Goal: Complete application form

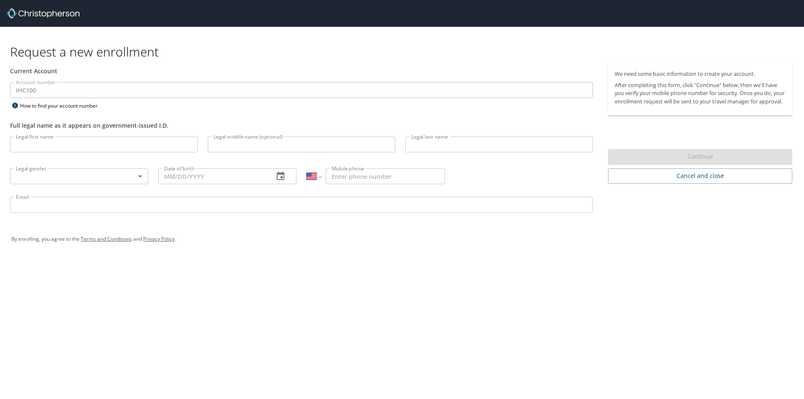
select select "US"
click at [33, 145] on input "Legal first name" at bounding box center [104, 145] width 188 height 16
type input "Cedar"
type input "Gambling"
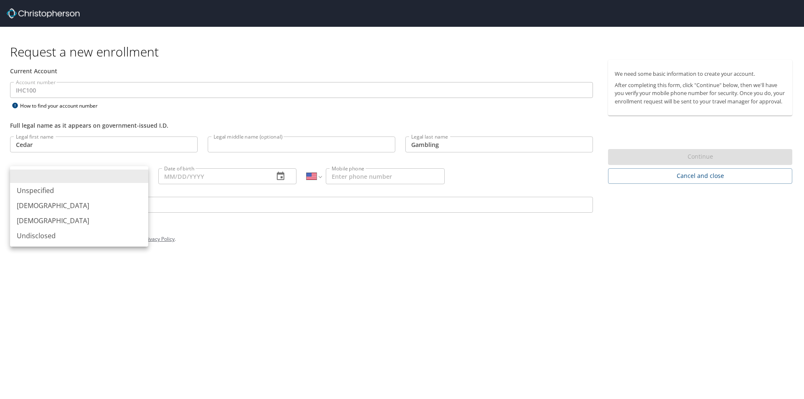
click at [139, 176] on body "Request a new enrollment Current Account Account number IHC100 Account number H…" at bounding box center [402, 199] width 804 height 399
click at [67, 219] on li "Female" at bounding box center [79, 220] width 138 height 15
type input "Female"
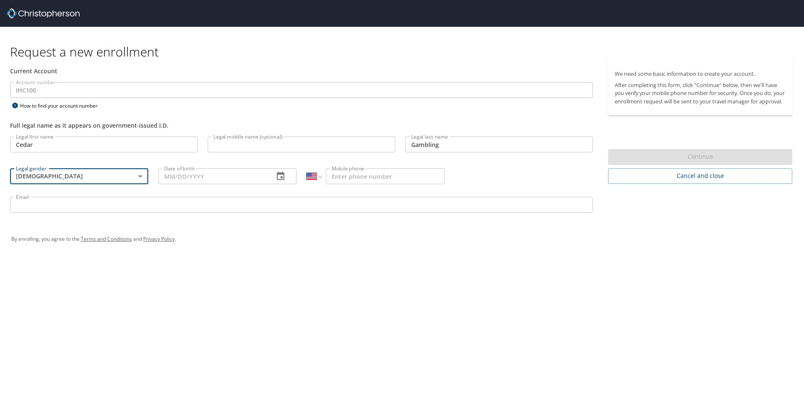
click at [206, 179] on input "Date of birth" at bounding box center [212, 176] width 109 height 16
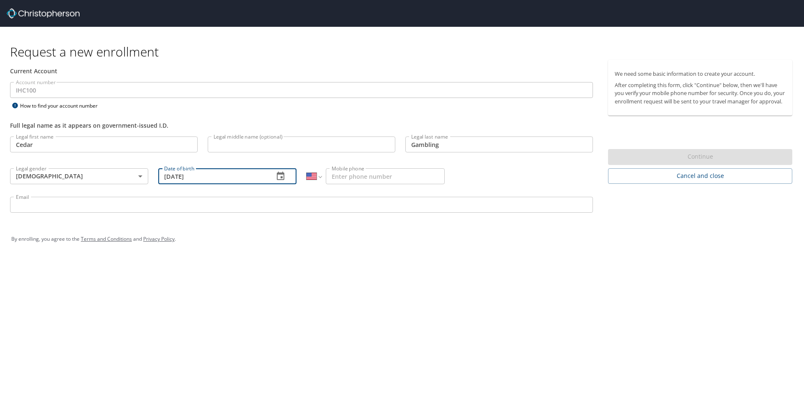
type input "10/28/1985"
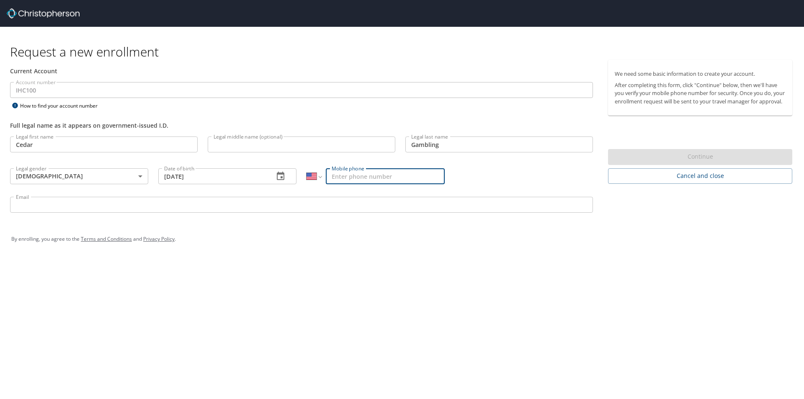
click at [346, 175] on input "Mobile phone" at bounding box center [385, 176] width 119 height 16
type input "(801) 310-0734"
click at [89, 204] on input "Email" at bounding box center [301, 205] width 583 height 16
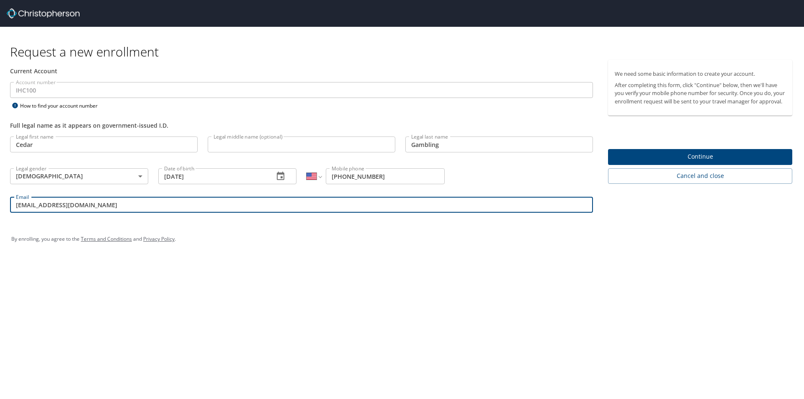
type input "cedar.gambling@imail.org"
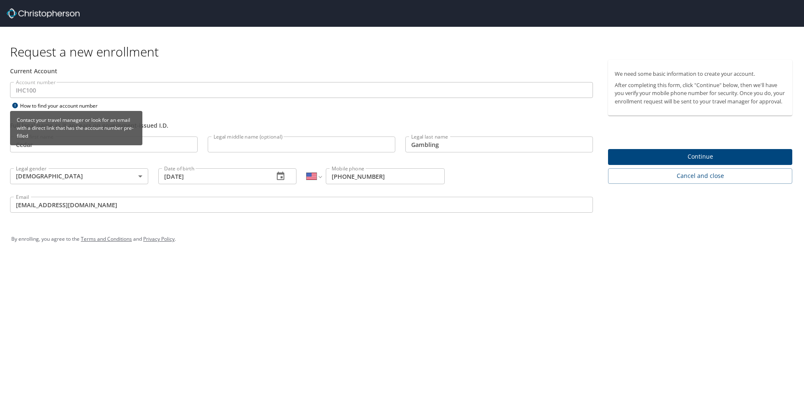
click at [15, 106] on icon at bounding box center [14, 105] width 5 height 5
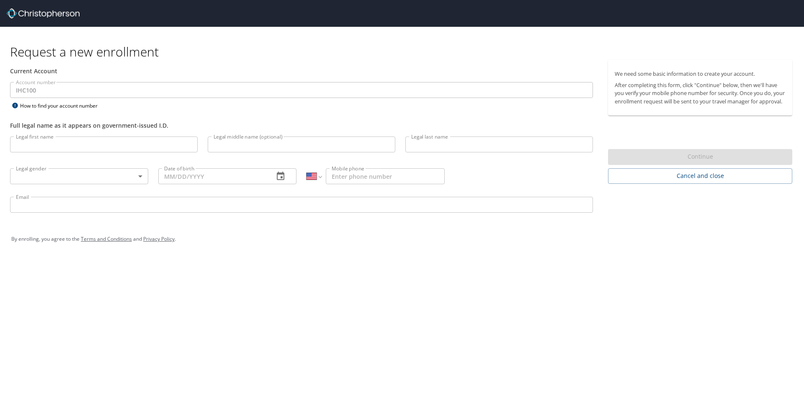
select select "US"
click at [37, 149] on input "Legal first name" at bounding box center [104, 145] width 188 height 16
type input "Gambling"
type input "Cedar"
click at [140, 174] on body "Request a new enrollment Current Account Account number IHC100 Account number H…" at bounding box center [402, 199] width 804 height 399
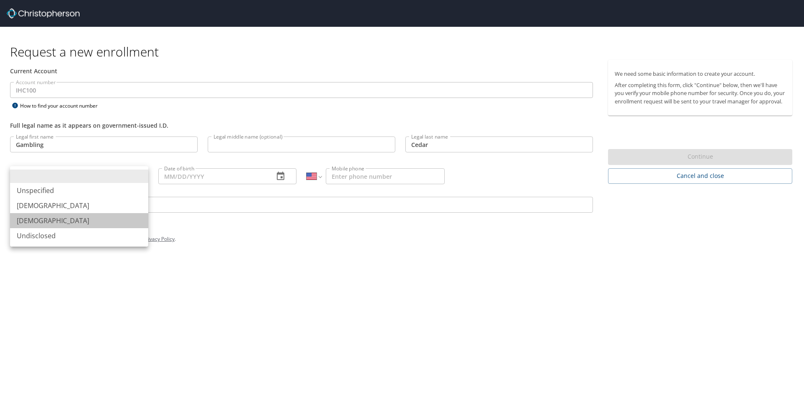
click at [67, 222] on li "Female" at bounding box center [79, 220] width 138 height 15
type input "Female"
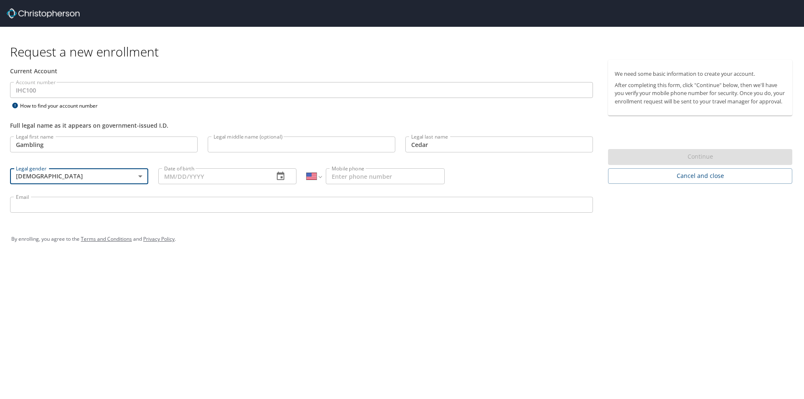
click at [205, 181] on input "Date of birth" at bounding box center [212, 176] width 109 height 16
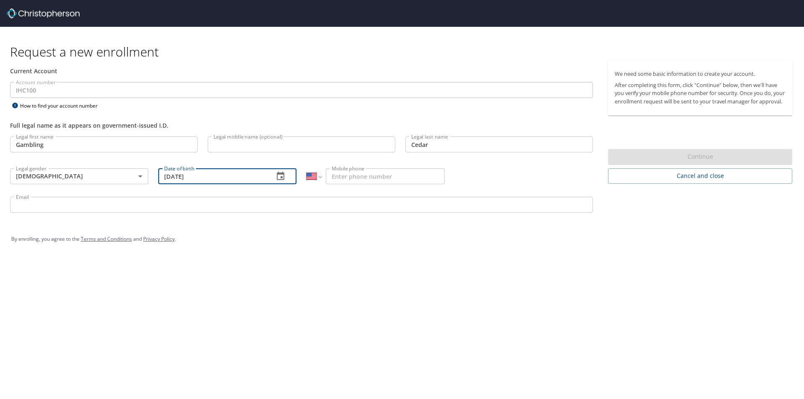
type input "10/28/1985"
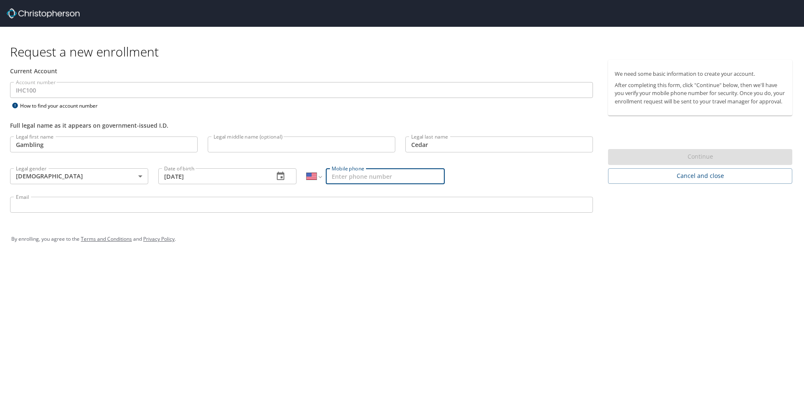
click at [374, 171] on input "Mobile phone" at bounding box center [385, 176] width 119 height 16
type input "(801) 310-0734"
click at [44, 204] on input "Email" at bounding box center [301, 205] width 583 height 16
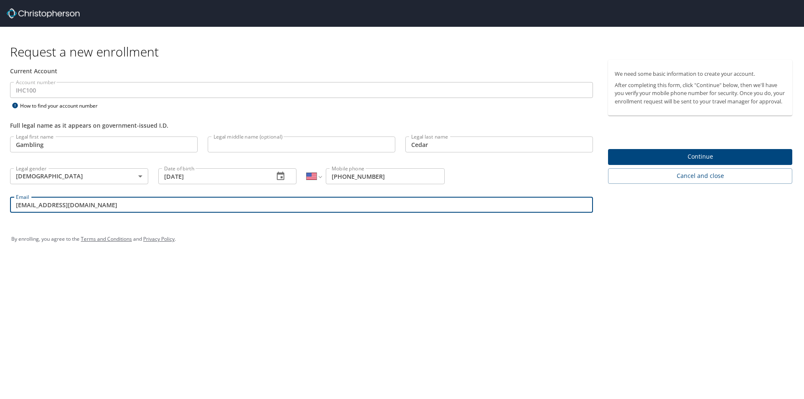
type input "cedar.gambling@imail.org"
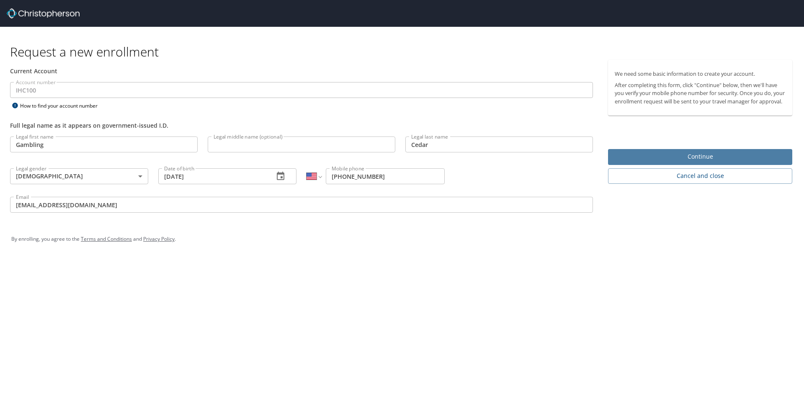
click at [672, 162] on span "Continue" at bounding box center [700, 157] width 171 height 10
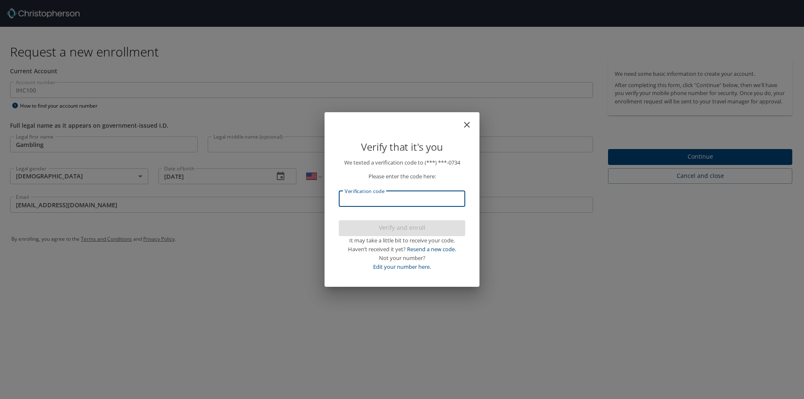
click at [372, 202] on input "Verification code" at bounding box center [402, 199] width 127 height 16
type input "446117"
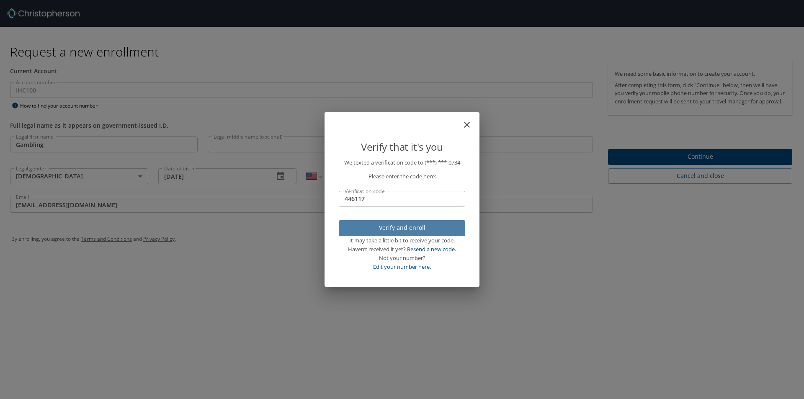
click at [373, 229] on span "Verify and enroll" at bounding box center [402, 228] width 113 height 10
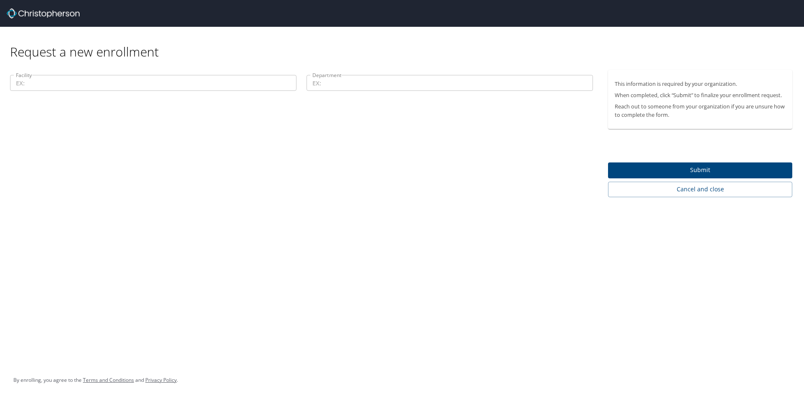
click at [103, 86] on input "Facility" at bounding box center [153, 83] width 287 height 16
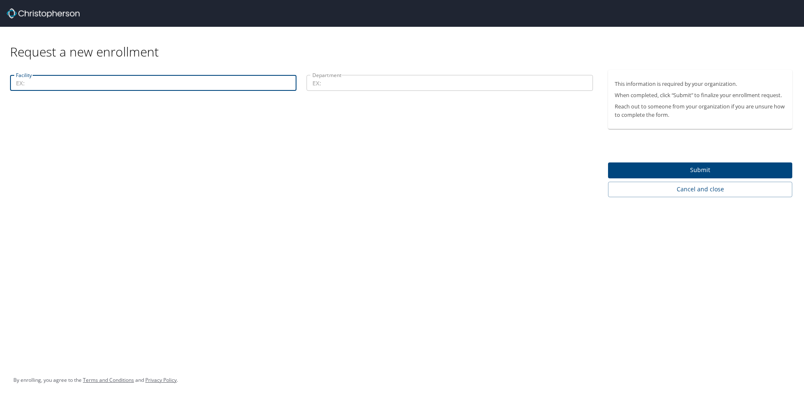
click at [32, 85] on input "Facility" at bounding box center [153, 83] width 287 height 16
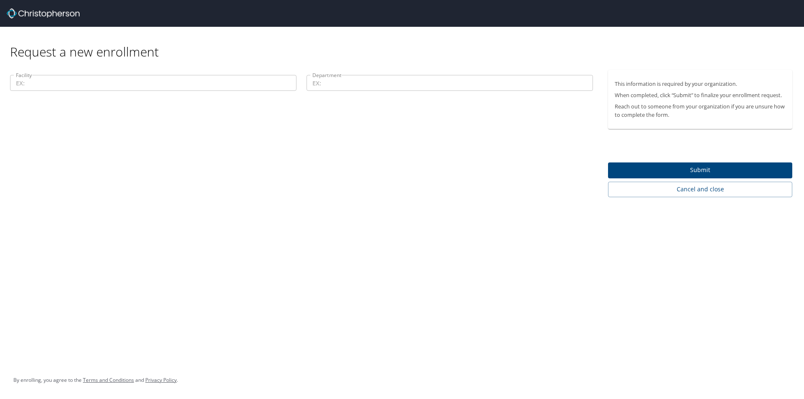
click at [55, 88] on input "Facility" at bounding box center [153, 83] width 287 height 16
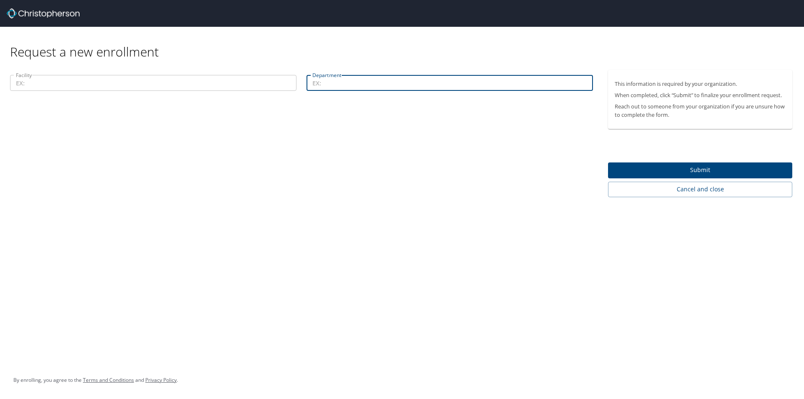
click at [335, 85] on input "Department" at bounding box center [450, 83] width 287 height 16
click at [30, 85] on input "Facility" at bounding box center [153, 83] width 287 height 16
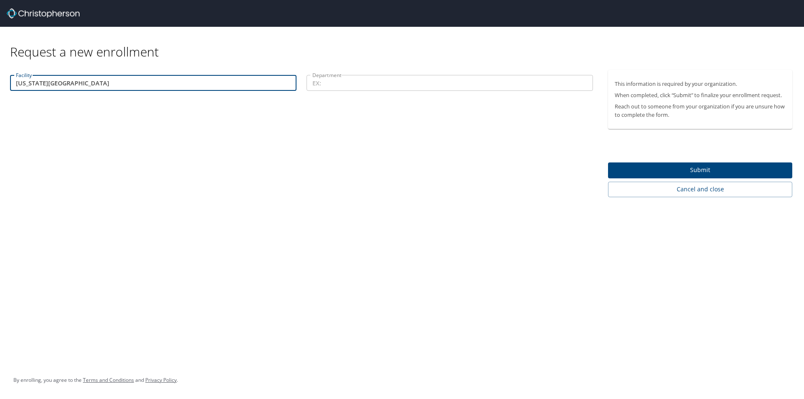
type input "Utah Valley Hospital"
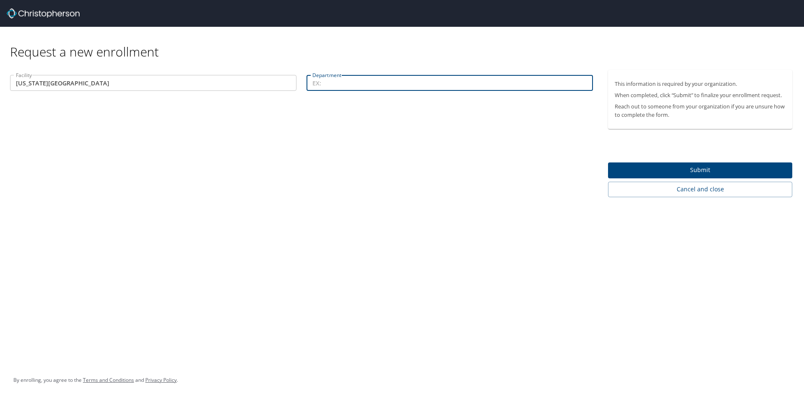
click at [374, 85] on input "Department" at bounding box center [450, 83] width 287 height 16
type input "Clinical Excellence"
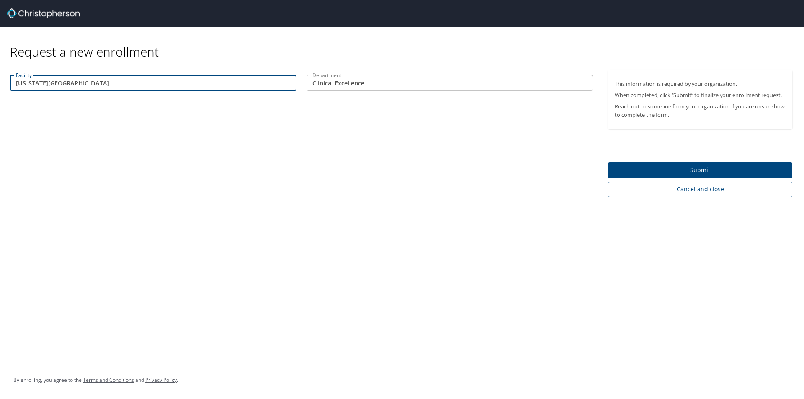
drag, startPoint x: 78, startPoint y: 83, endPoint x: 0, endPoint y: 84, distance: 77.5
click at [0, 84] on div "Facility Utah Valley Hospital Facility Department Clinical Excellence Department" at bounding box center [301, 133] width 603 height 127
type input "11000"
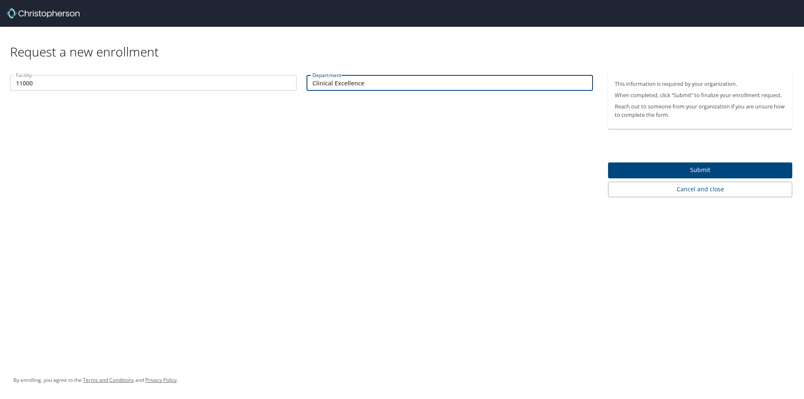
drag, startPoint x: 300, startPoint y: 83, endPoint x: 263, endPoint y: 84, distance: 37.7
click at [263, 84] on div "Facility 11000 Facility Department Clinical Excellence Department" at bounding box center [301, 84] width 593 height 28
type input "42416"
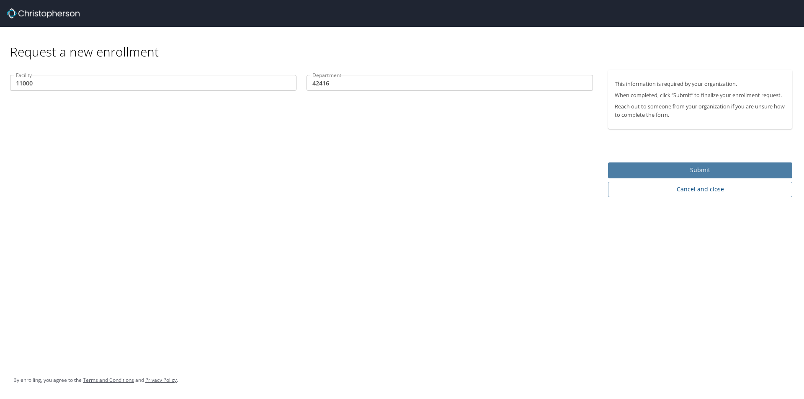
click at [677, 169] on span "Submit" at bounding box center [700, 170] width 171 height 10
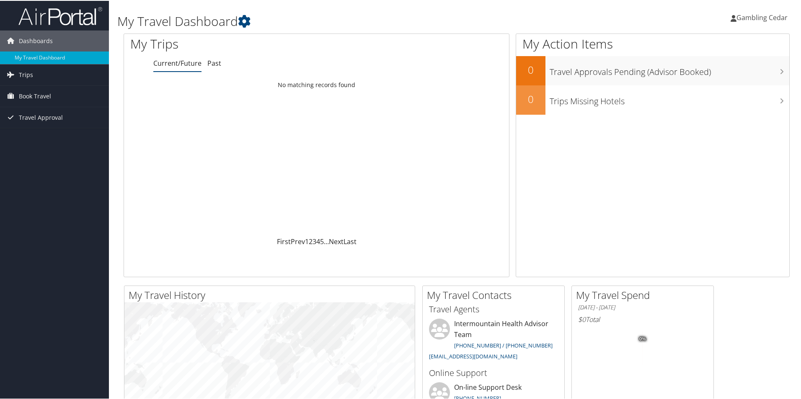
click at [752, 14] on span "Gambling Cedar" at bounding box center [762, 16] width 51 height 9
click at [714, 74] on link "View Travel Profile" at bounding box center [739, 74] width 93 height 14
click at [36, 94] on span "Book Travel" at bounding box center [35, 95] width 32 height 21
click at [30, 138] on link "Book/Manage Online Trips" at bounding box center [54, 137] width 109 height 13
